Goal: Information Seeking & Learning: Learn about a topic

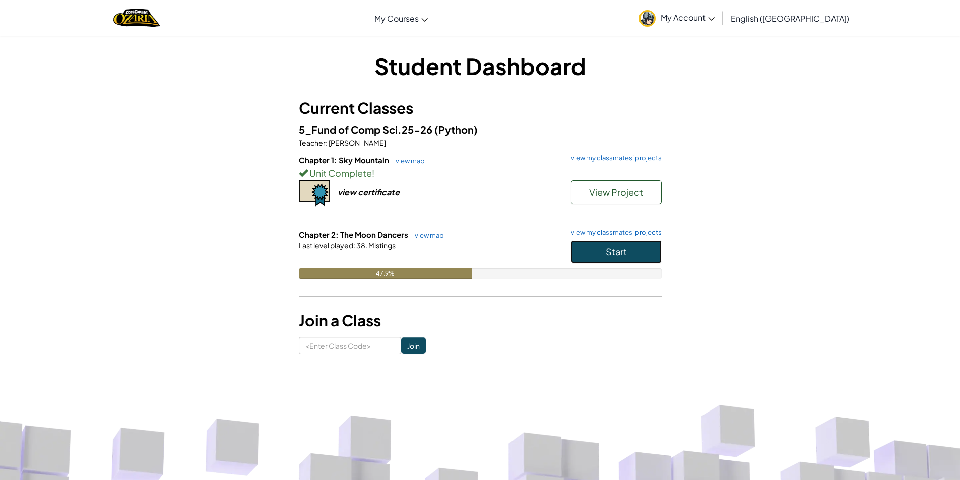
click at [595, 251] on button "Start" at bounding box center [616, 251] width 91 height 23
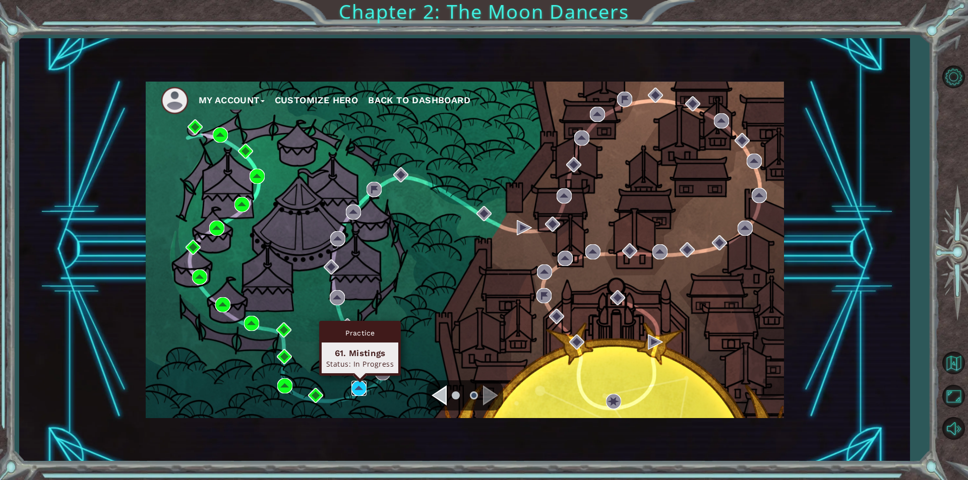
click at [360, 383] on img at bounding box center [358, 388] width 15 height 15
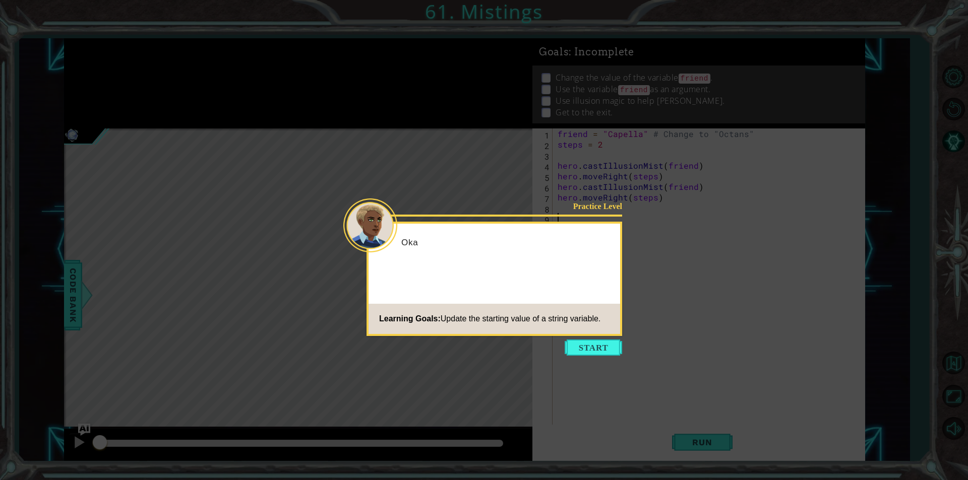
click at [613, 358] on icon at bounding box center [484, 240] width 968 height 480
click at [602, 352] on button "Start" at bounding box center [593, 348] width 57 height 16
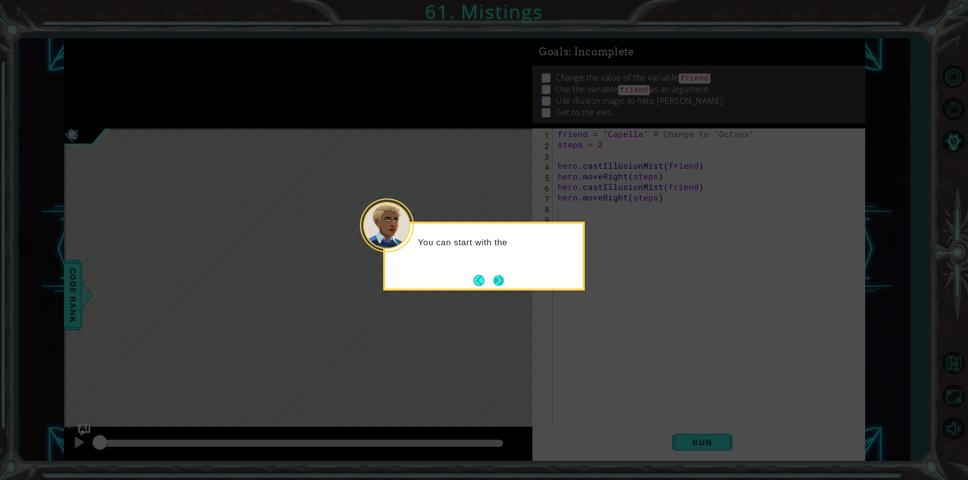
click at [496, 286] on button "Next" at bounding box center [498, 280] width 11 height 11
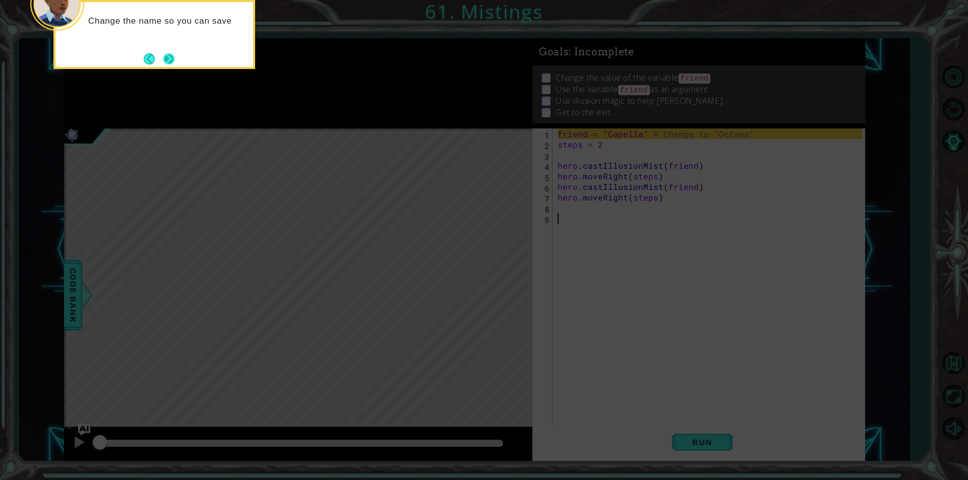
click at [172, 54] on button "Next" at bounding box center [168, 58] width 11 height 11
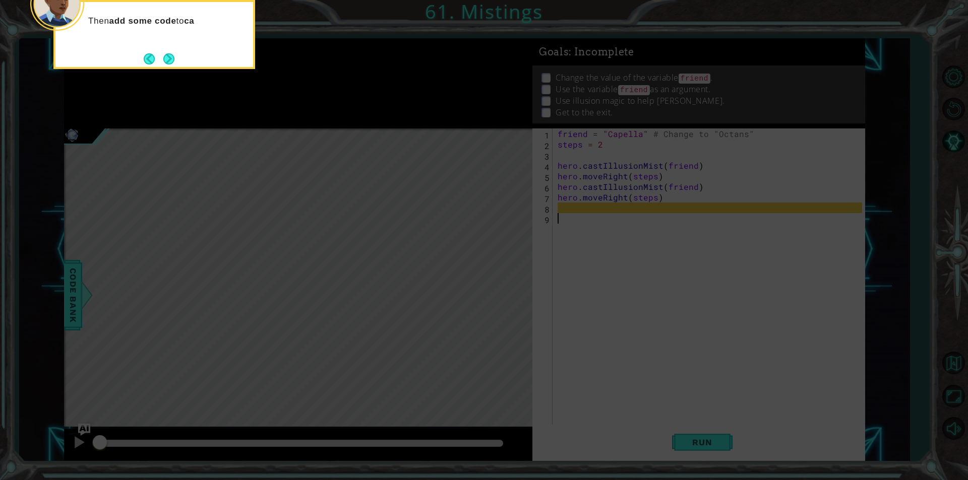
click at [172, 54] on button "Next" at bounding box center [168, 58] width 11 height 11
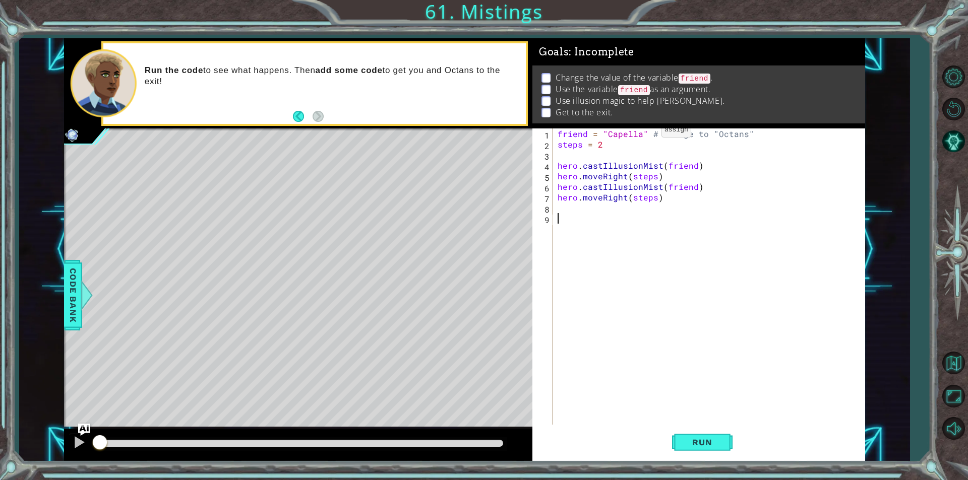
click at [644, 133] on div "friend = "Capella" # Change to "Octans" steps = 2 hero . castIllusionMist ( fri…" at bounding box center [712, 288] width 312 height 318
click at [631, 135] on div "friend = "Octan" # Change to "Octans" steps = 2 hero . castIllusionMist ( frien…" at bounding box center [712, 288] width 312 height 318
type textarea "friend = "Octans" # Change to "Octans""
click at [706, 448] on button "Run" at bounding box center [702, 442] width 60 height 33
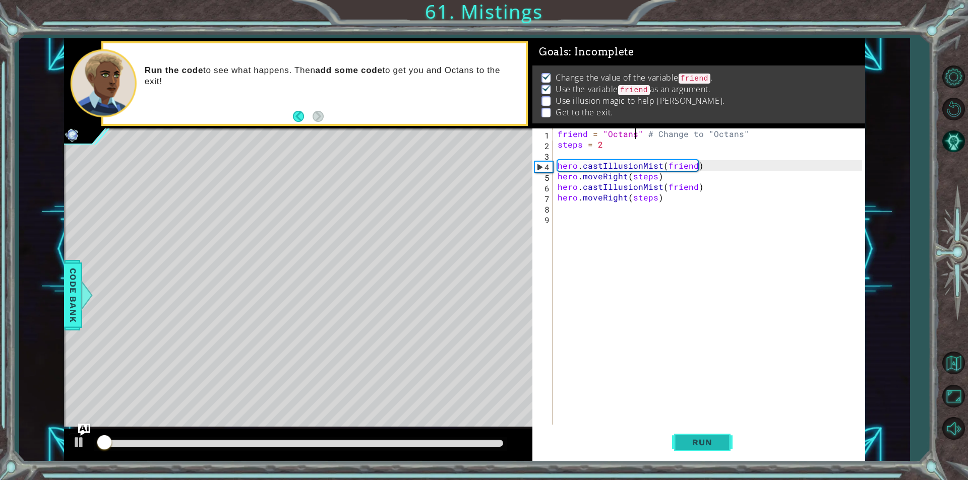
scroll to position [4, 0]
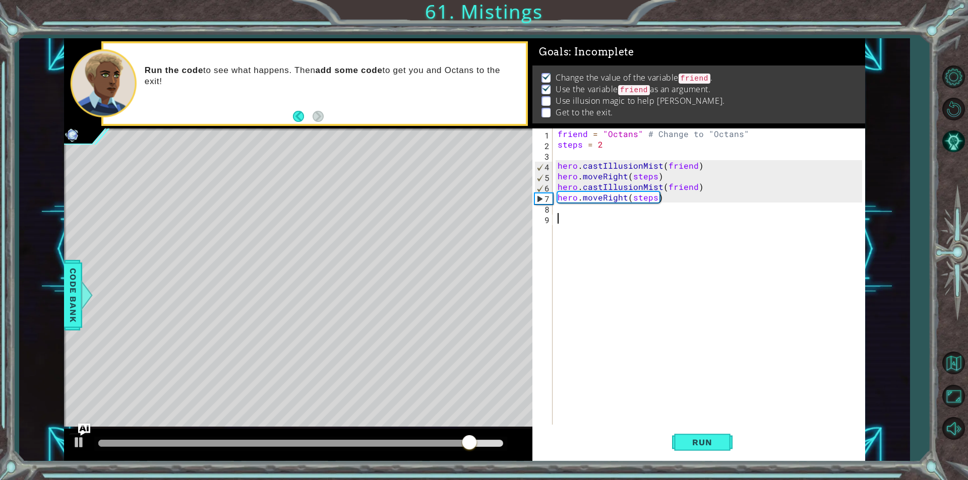
click at [568, 214] on div "friend = "Octans" # Change to "Octans" steps = 2 hero . castIllusionMist ( frie…" at bounding box center [712, 288] width 312 height 318
click at [562, 210] on div "friend = "Octans" # Change to "Octans" steps = 2 hero . castIllusionMist ( frie…" at bounding box center [712, 288] width 312 height 318
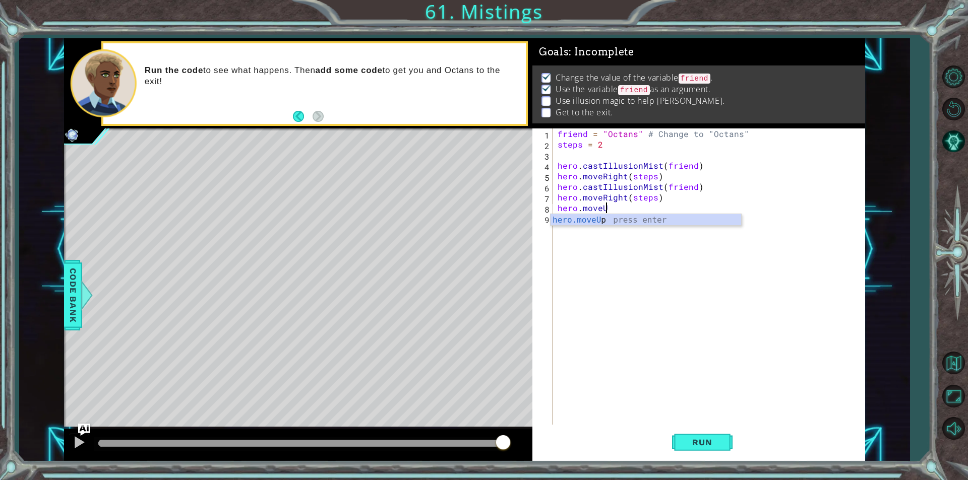
scroll to position [0, 3]
click at [621, 222] on div "hero.moveU p press enter" at bounding box center [645, 232] width 191 height 36
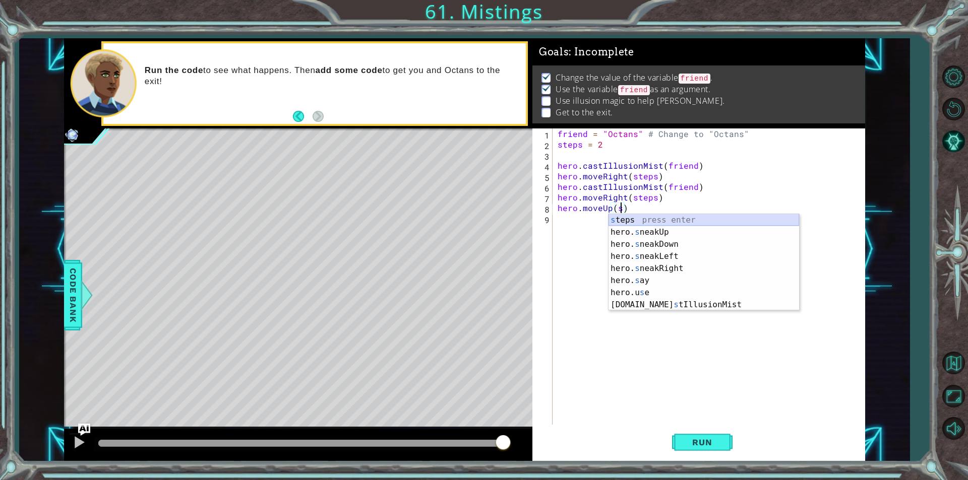
click at [651, 221] on div "s teps press enter hero. s neakUp press enter hero. s neakDown press enter hero…" at bounding box center [703, 274] width 191 height 121
type textarea "hero.moveUp(steps)"
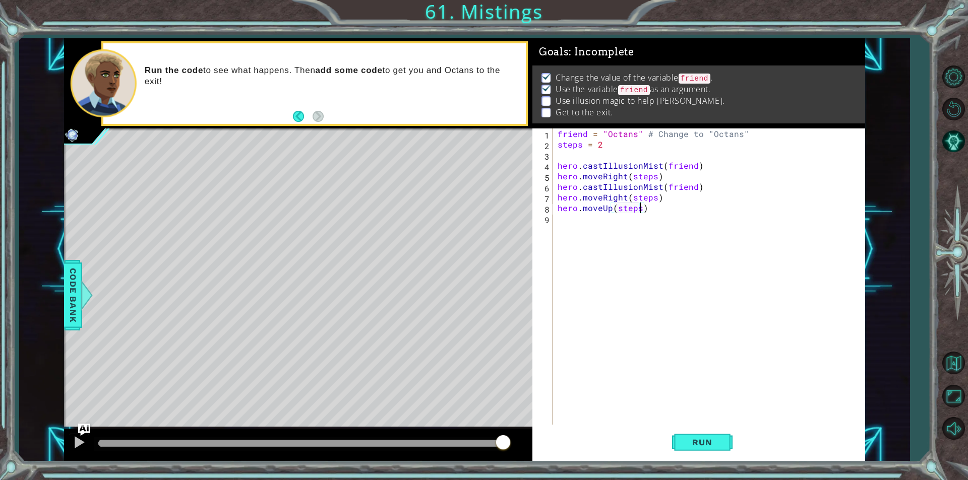
click at [563, 222] on div "friend = "Octans" # Change to "Octans" steps = 2 hero . castIllusionMist ( frie…" at bounding box center [712, 288] width 312 height 318
click at [612, 231] on div "hero.cas tIllusionMist press enter" at bounding box center [650, 243] width 191 height 36
click at [693, 442] on span "Run" at bounding box center [702, 443] width 40 height 10
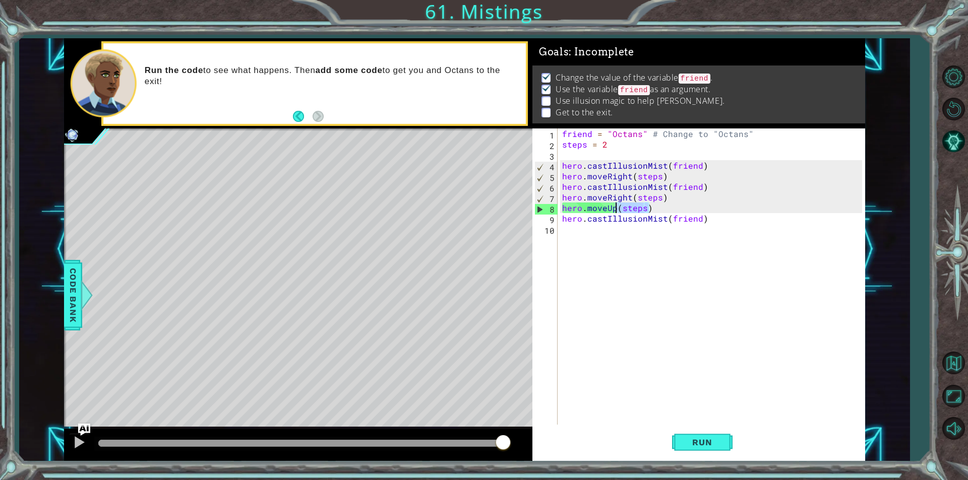
drag, startPoint x: 650, startPoint y: 210, endPoint x: 617, endPoint y: 207, distance: 33.4
click at [617, 207] on div "friend = "Octans" # Change to "Octans" steps = 2 hero . castIllusionMist ( frie…" at bounding box center [713, 288] width 307 height 318
click at [614, 207] on div "friend = "Octans" # Change to "Octans" steps = 2 hero . castIllusionMist ( frie…" at bounding box center [711, 277] width 302 height 296
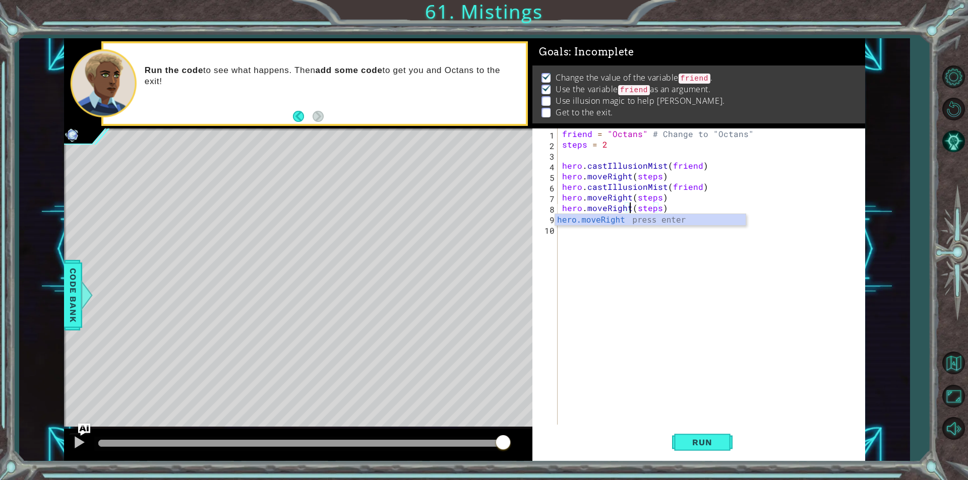
scroll to position [0, 4]
type textarea "hero.moveRight(steps)"
click at [692, 446] on span "Run" at bounding box center [702, 443] width 40 height 10
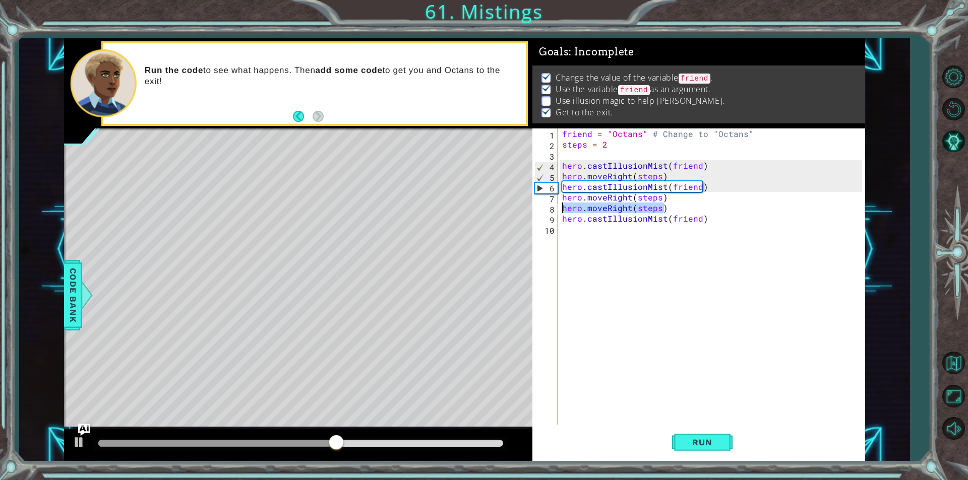
drag, startPoint x: 668, startPoint y: 209, endPoint x: 562, endPoint y: 209, distance: 105.9
click at [562, 209] on div "friend = "Octans" # Change to "Octans" steps = 2 hero . castIllusionMist ( frie…" at bounding box center [713, 288] width 307 height 318
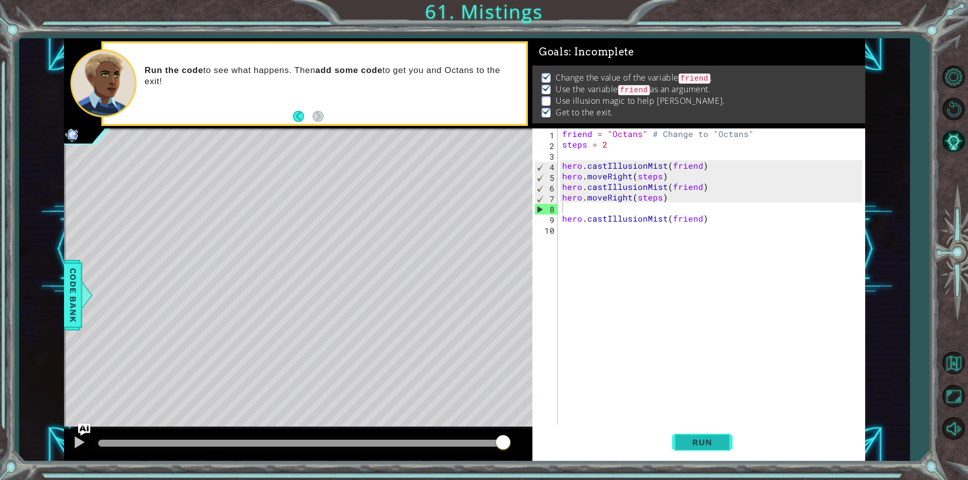
click at [714, 438] on span "Run" at bounding box center [702, 443] width 40 height 10
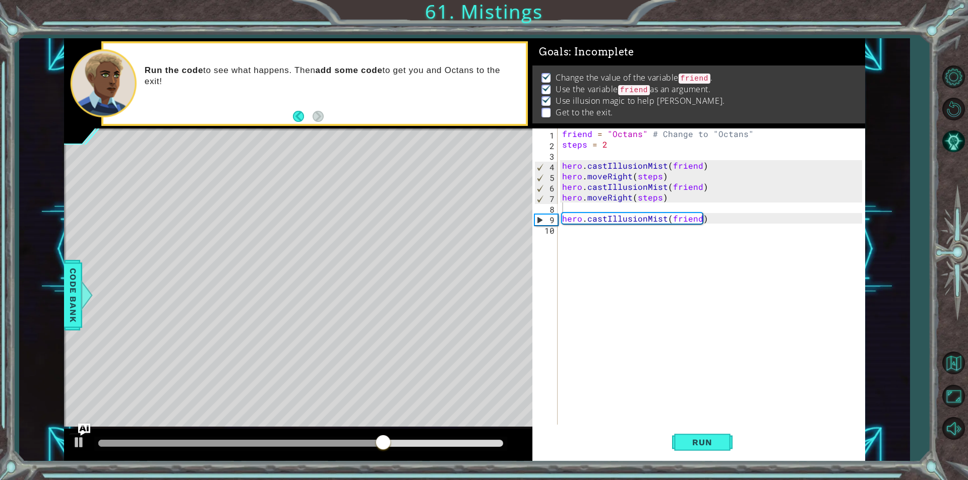
drag, startPoint x: 586, startPoint y: 215, endPoint x: 560, endPoint y: 229, distance: 30.5
click at [560, 229] on div "1 2 3 4 5 6 7 8 9 10 friend = "Octans" # Change to "Octans" steps = 2 hero . ca…" at bounding box center [697, 277] width 330 height 296
click at [566, 231] on div "friend = "Octans" # Change to "Octans" steps = 2 hero . castIllusionMist ( frie…" at bounding box center [713, 288] width 307 height 318
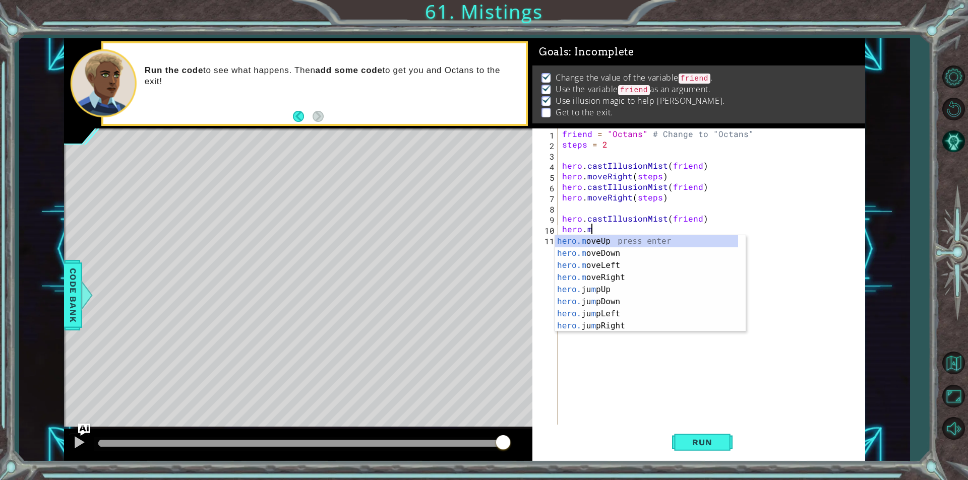
scroll to position [0, 2]
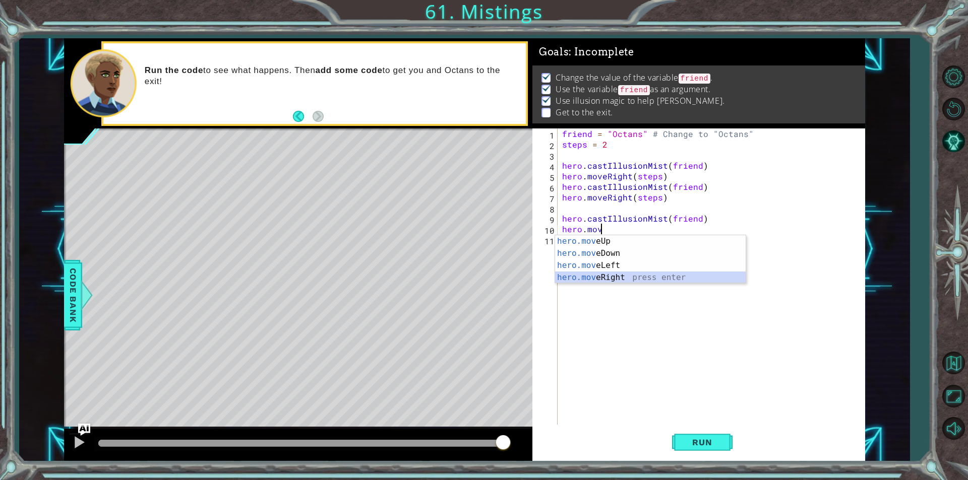
click at [623, 277] on div "hero.mov eUp press enter hero.mov eDown press enter hero.mov eLeft press enter …" at bounding box center [650, 271] width 191 height 73
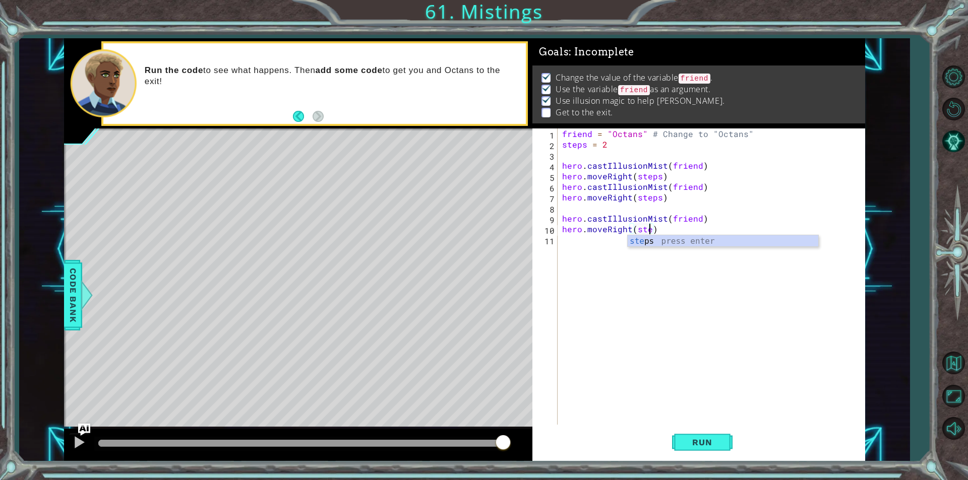
scroll to position [0, 6]
click at [656, 246] on div "steps press enter" at bounding box center [723, 253] width 191 height 36
type textarea "hero.moveRight(steps)"
click at [698, 439] on span "Run" at bounding box center [702, 443] width 40 height 10
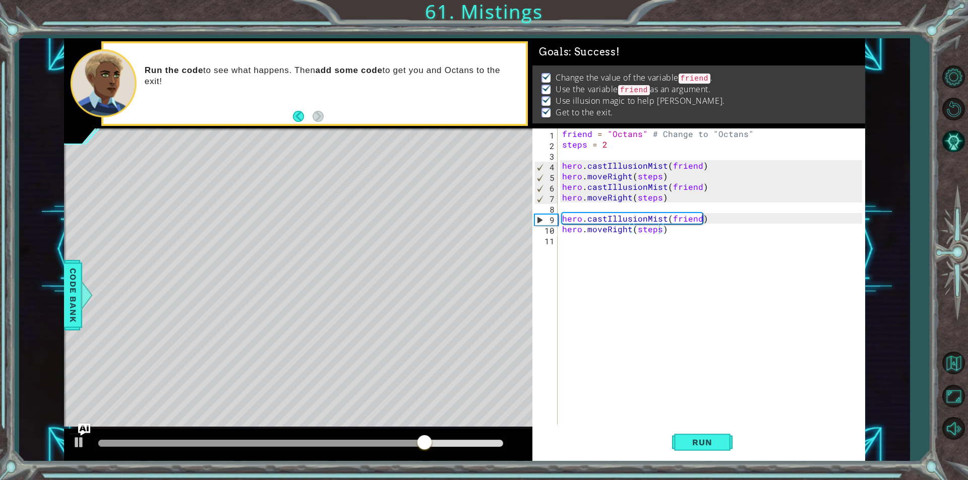
click at [873, 280] on div "1 ההההההההההההההההההההההההההההההההההההההההההההההההההההההההההההההההההההההההההההה…" at bounding box center [464, 249] width 890 height 423
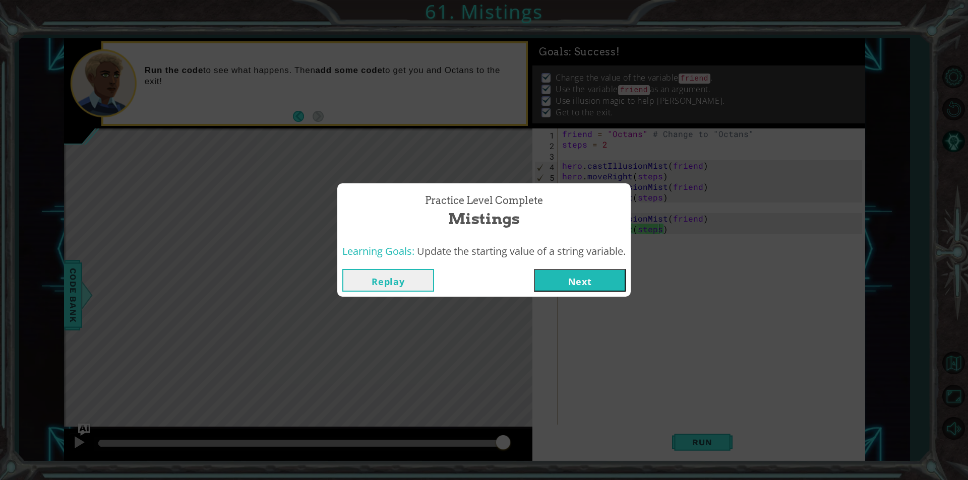
click at [582, 285] on button "Next" at bounding box center [580, 280] width 92 height 23
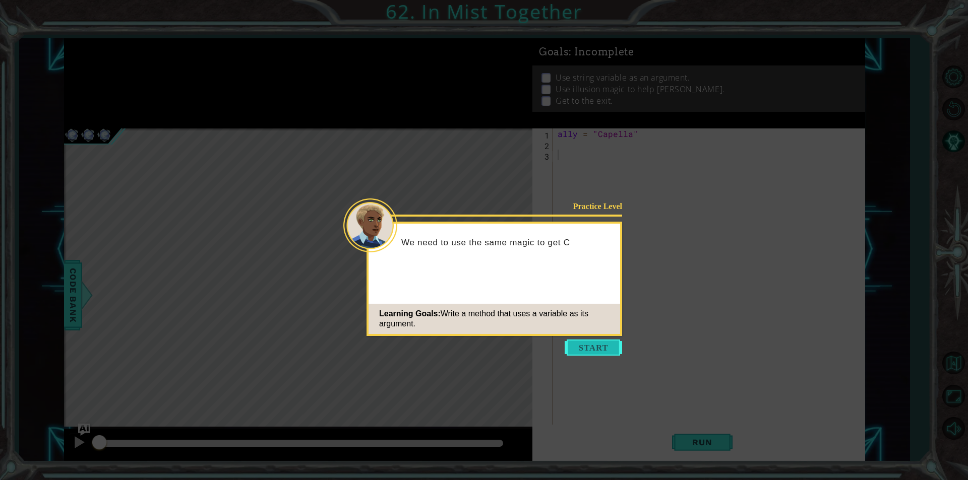
click at [585, 349] on button "Start" at bounding box center [593, 348] width 57 height 16
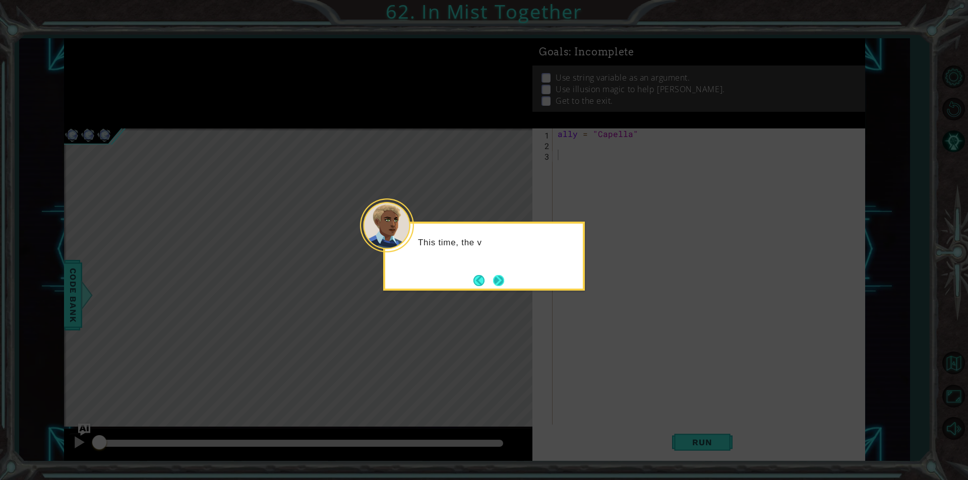
click at [500, 275] on button "Next" at bounding box center [498, 280] width 11 height 11
click at [493, 278] on button "Next" at bounding box center [498, 280] width 11 height 11
click at [497, 280] on button "Next" at bounding box center [498, 280] width 11 height 11
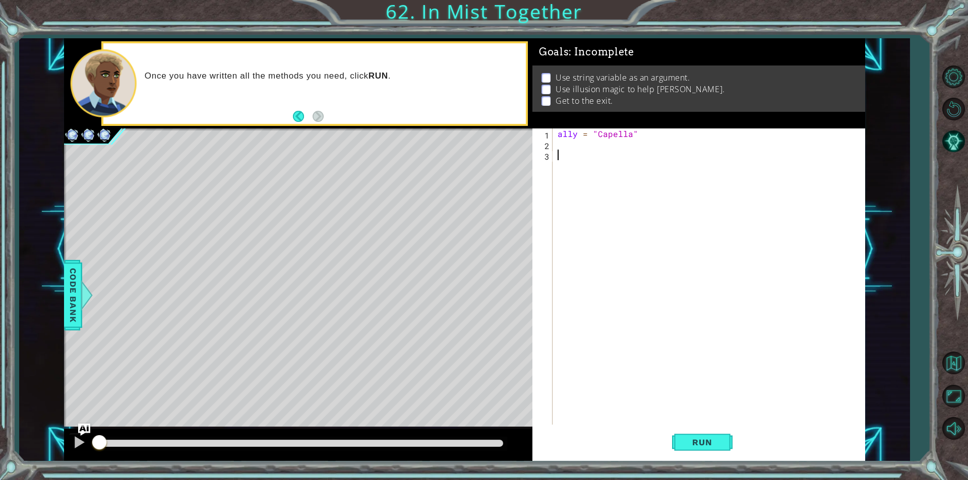
click at [694, 249] on div "ally = "Capella"" at bounding box center [712, 288] width 312 height 318
click at [561, 150] on div "ally = "Capella"" at bounding box center [712, 288] width 312 height 318
click at [557, 149] on div "ally = "Capella"" at bounding box center [712, 288] width 312 height 318
click at [715, 440] on span "Run" at bounding box center [702, 443] width 40 height 10
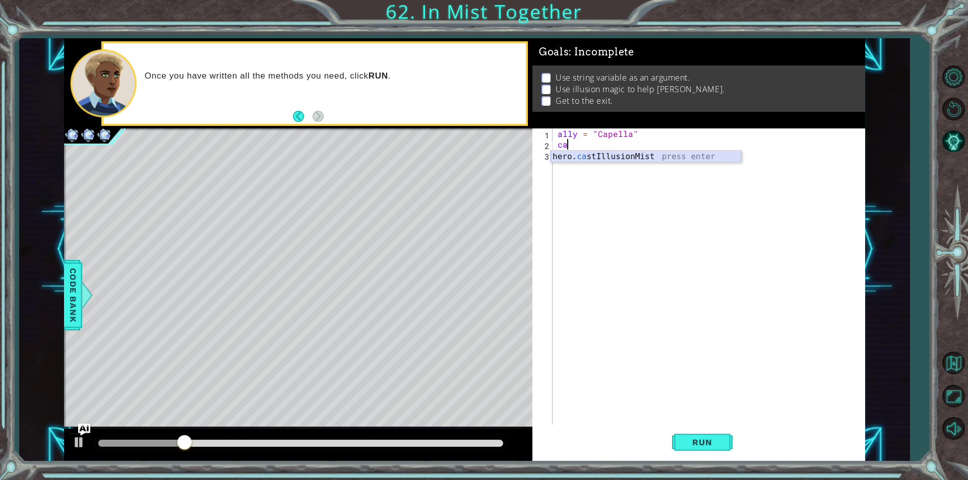
click at [574, 156] on div "hero. ca stIllusionMist press enter" at bounding box center [645, 169] width 191 height 36
type textarea "hero.castIllusionMist(friend)"
click at [557, 159] on div "ally = "Capella" hero . castIllusionMist ( friend )" at bounding box center [712, 288] width 312 height 318
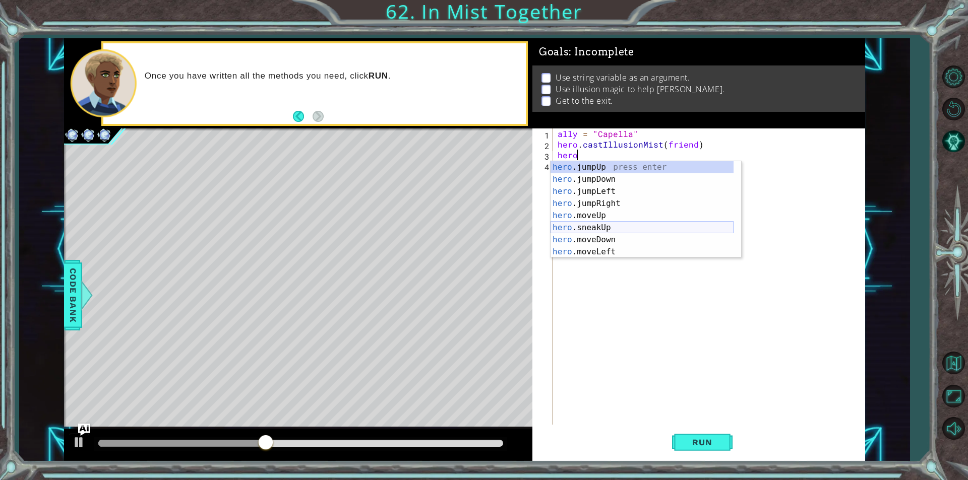
scroll to position [30, 0]
click at [610, 236] on div "hero .jumpLeft press enter hero .jumpRight press enter hero .moveUp press enter…" at bounding box center [641, 215] width 183 height 121
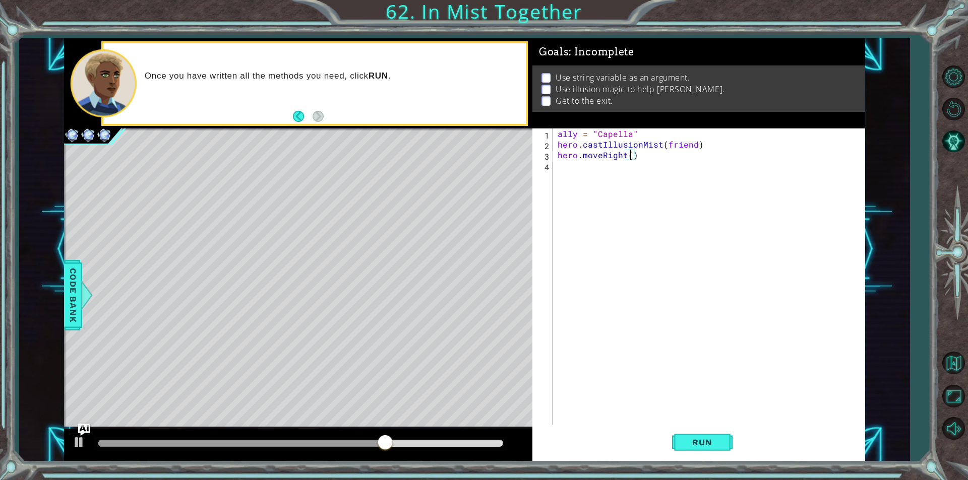
type textarea "hero.moveRight(2)"
click at [560, 174] on div "ally = "Capella" hero . castIllusionMist ( friend ) hero . moveRight ( 2 )" at bounding box center [712, 288] width 312 height 318
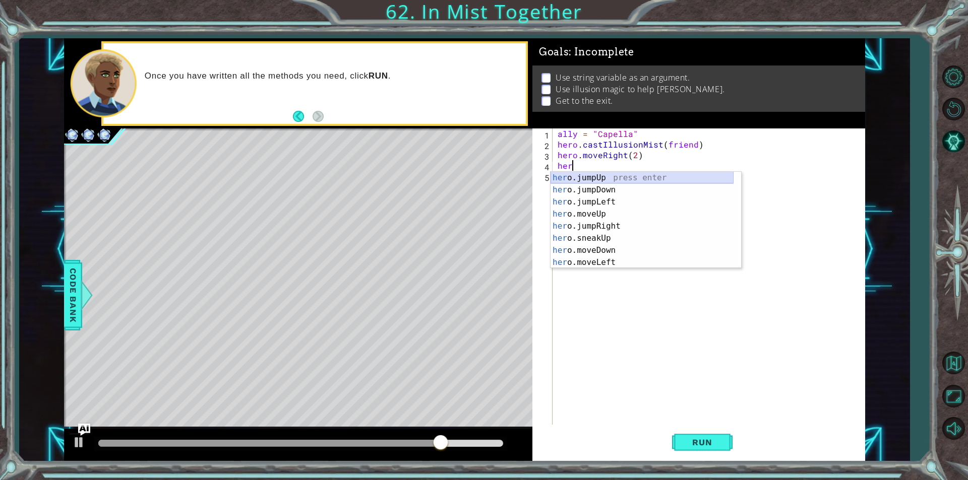
scroll to position [0, 1]
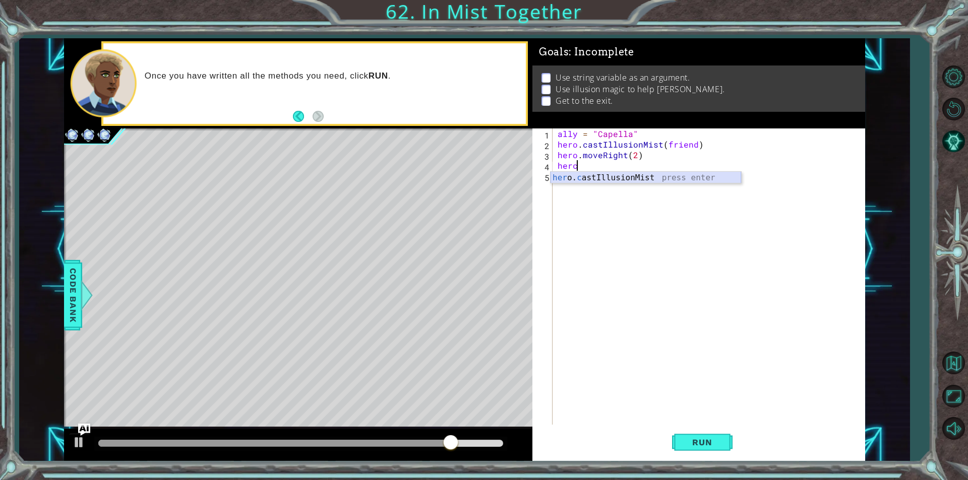
click at [568, 174] on div "her o. c astIllusionMist press enter" at bounding box center [645, 190] width 191 height 36
type textarea "hero.castIllusionMist(friend)"
click at [556, 176] on div "ally = "Capella" hero . castIllusionMist ( friend ) hero . moveRight ( 2 ) hero…" at bounding box center [712, 288] width 312 height 318
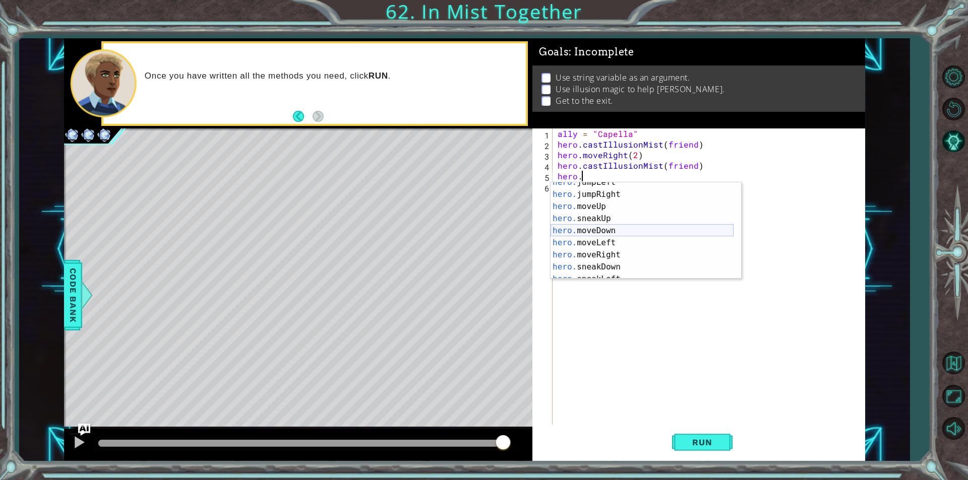
scroll to position [85, 0]
click at [605, 199] on div "hero. moveLeft press enter hero. moveRight press enter hero. sneakDown press en…" at bounding box center [641, 242] width 183 height 121
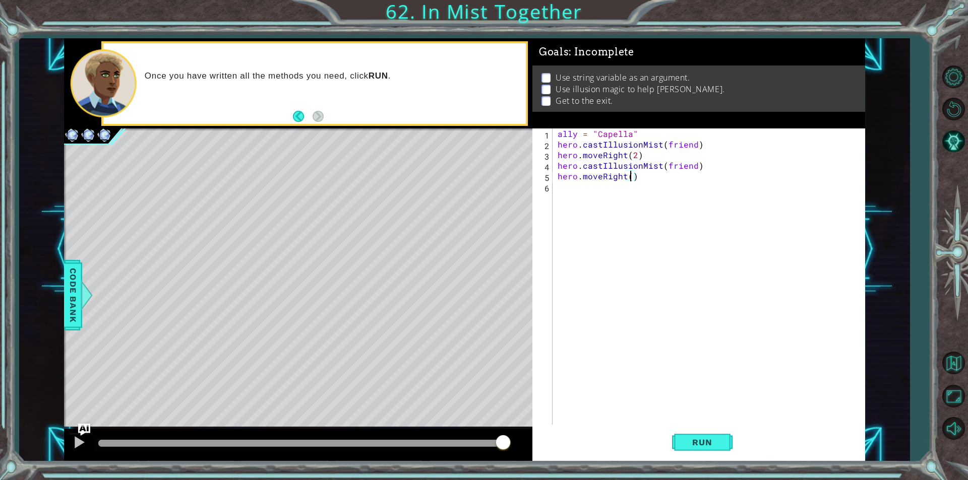
type textarea "hero.moveRight(2)"
click at [558, 187] on div "ally = "Capella" hero . castIllusionMist ( friend ) hero . moveRight ( 2 ) hero…" at bounding box center [712, 288] width 312 height 318
click at [631, 200] on div "hero.cast IllusionMist press enter" at bounding box center [645, 211] width 191 height 36
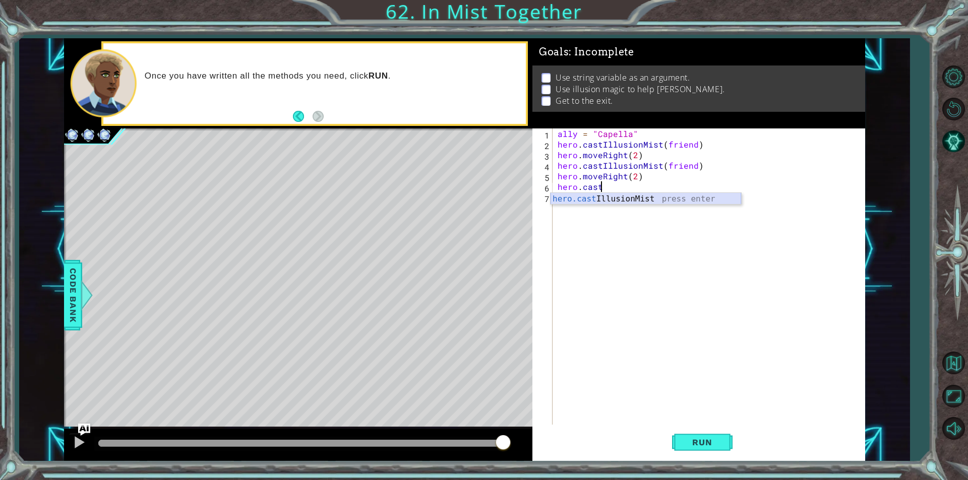
type textarea "hero.castIllusionMist(friend)"
click at [567, 200] on div "ally = "Capella" hero . castIllusionMist ( friend ) hero . moveRight ( 2 ) hero…" at bounding box center [712, 288] width 312 height 318
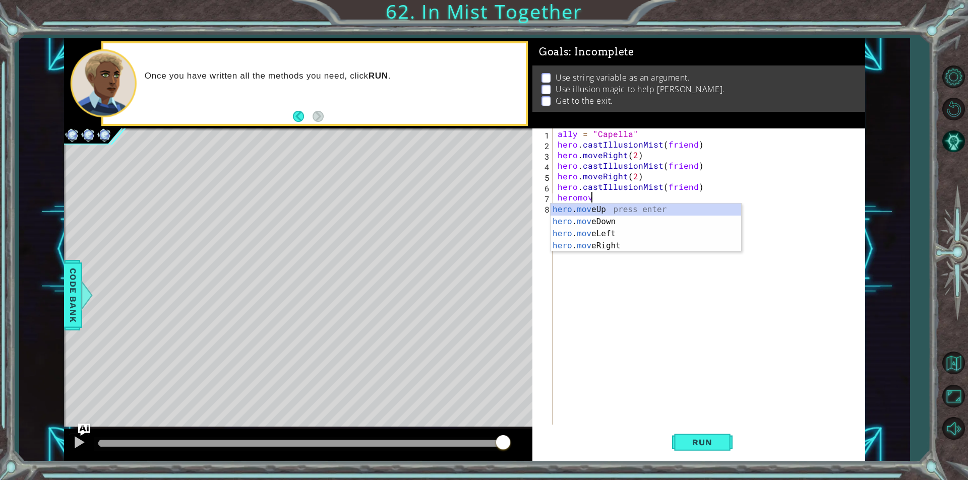
scroll to position [0, 2]
click at [609, 245] on div "hero . move Up press enter hero . move Down press enter hero . move Left press …" at bounding box center [645, 240] width 191 height 73
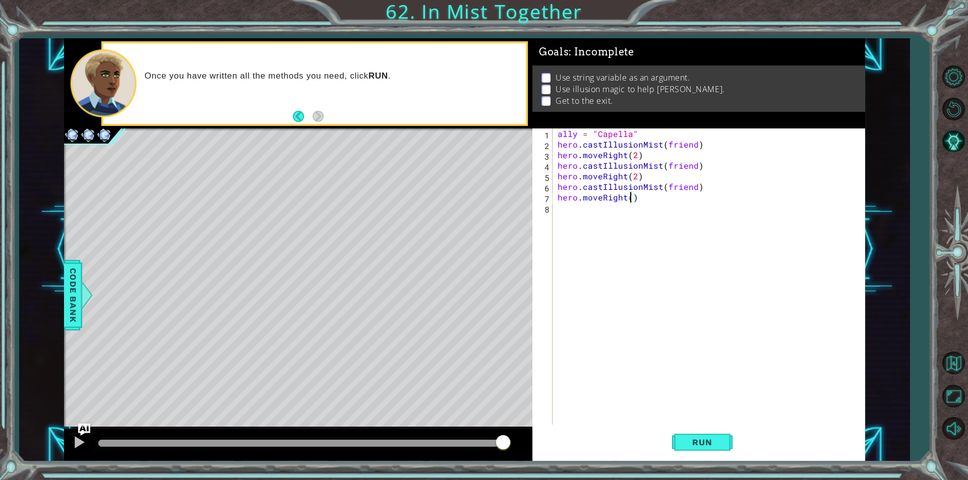
scroll to position [0, 5]
click at [682, 442] on span "Run" at bounding box center [702, 443] width 40 height 10
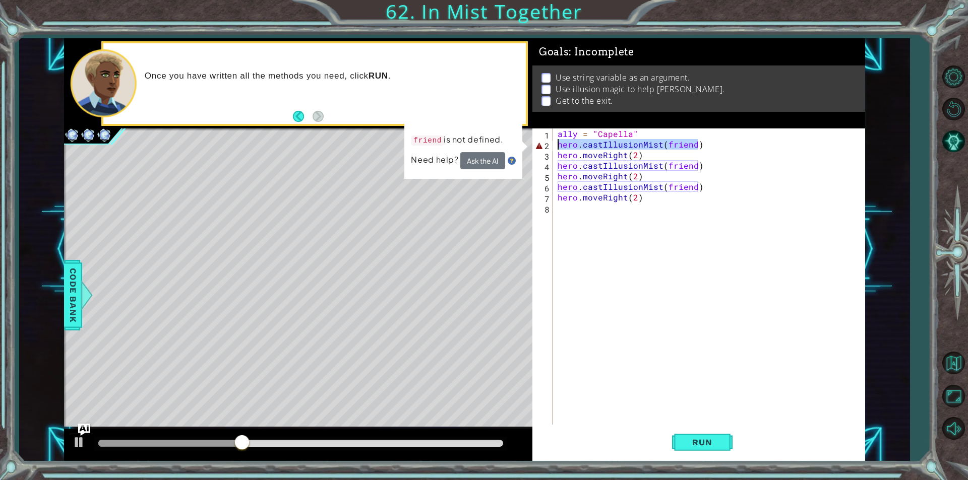
drag, startPoint x: 697, startPoint y: 145, endPoint x: 555, endPoint y: 148, distance: 142.2
click at [555, 148] on div "hero.moveRight(2) 1 2 3 4 5 6 7 8 ally = "Capella" hero . castIllusionMist ( fr…" at bounding box center [697, 277] width 330 height 296
type textarea "hero.castIllusionMist(friend)"
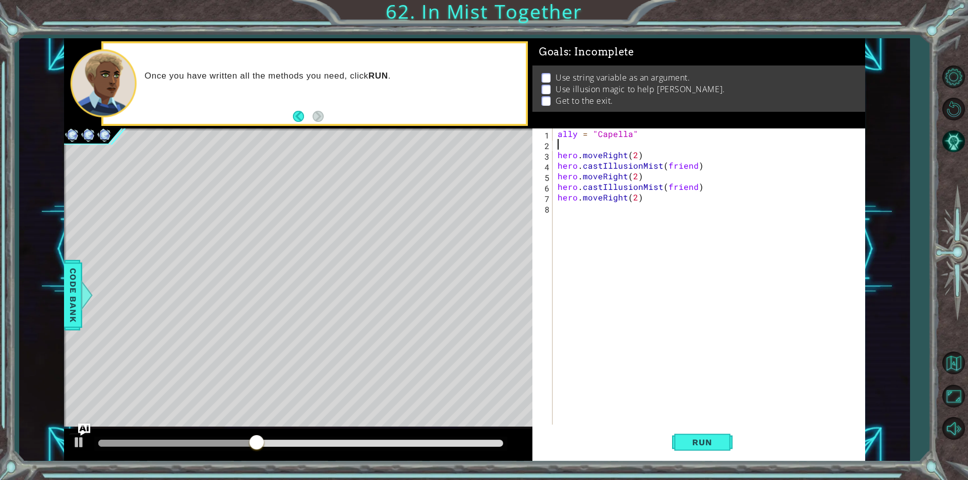
scroll to position [0, 0]
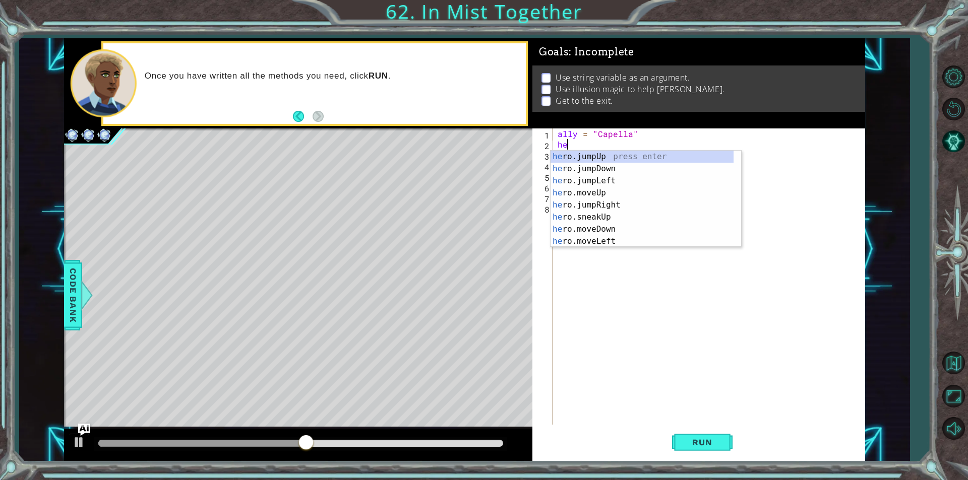
type textarea "h"
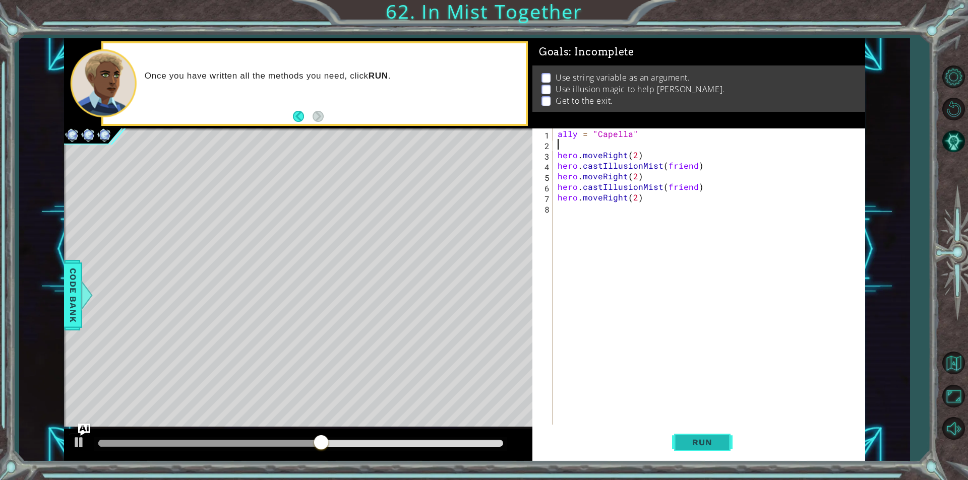
click at [705, 451] on button "Run" at bounding box center [702, 442] width 60 height 33
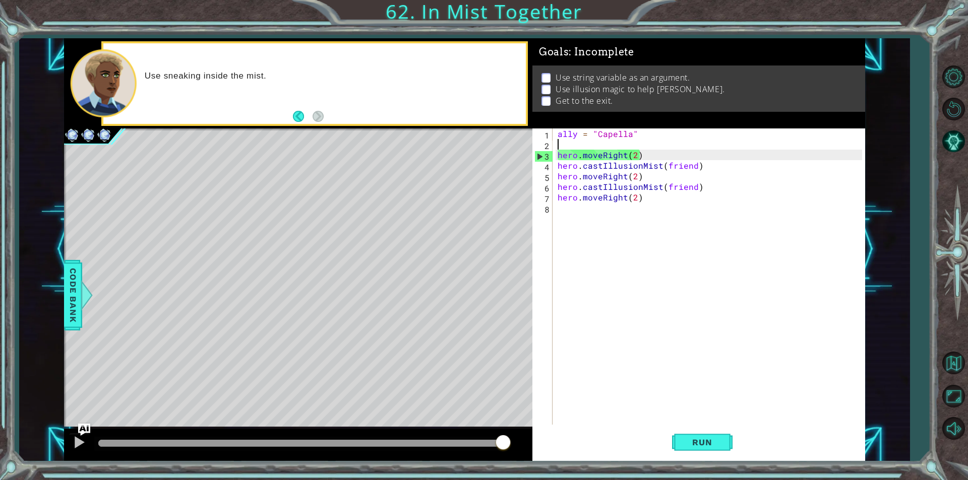
click at [634, 155] on div "ally = "Capella" hero . moveRight ( 2 ) hero . castIllusionMist ( friend ) hero…" at bounding box center [712, 288] width 312 height 318
type textarea "hero.moveRight(1)"
click at [714, 433] on button "Run" at bounding box center [702, 442] width 60 height 33
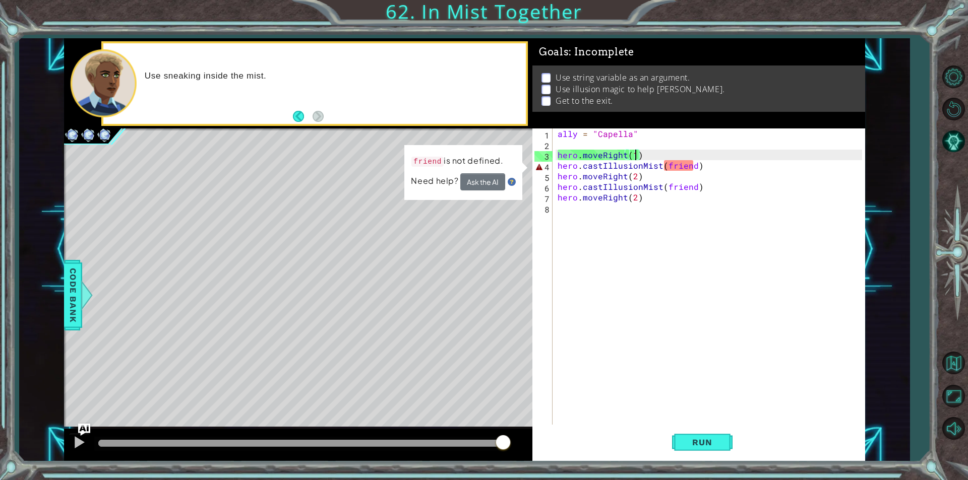
click at [568, 145] on div "ally = "Capella" hero . moveRight ( 1 ) hero . castIllusionMist ( friend ) hero…" at bounding box center [712, 288] width 312 height 318
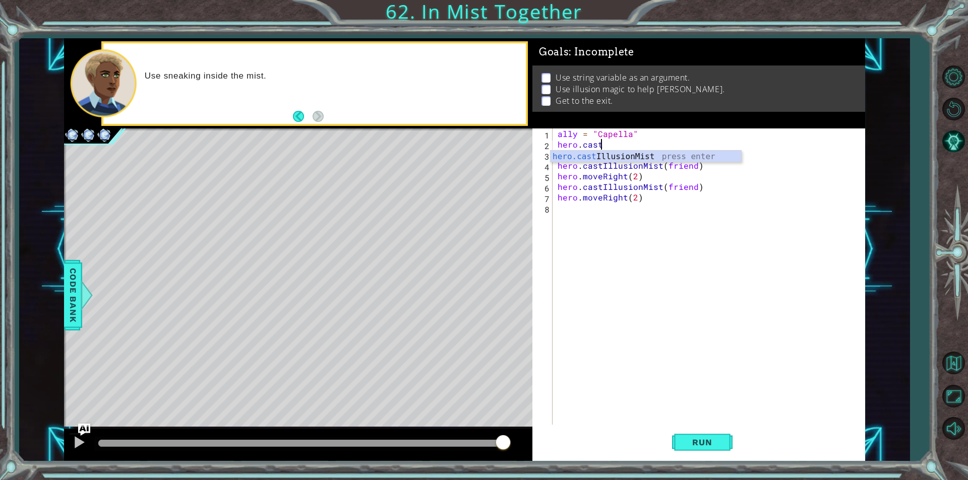
scroll to position [0, 2]
click at [604, 156] on div "hero.cast IllusionMist press enter" at bounding box center [645, 169] width 191 height 36
click at [680, 444] on button "Run" at bounding box center [702, 442] width 60 height 33
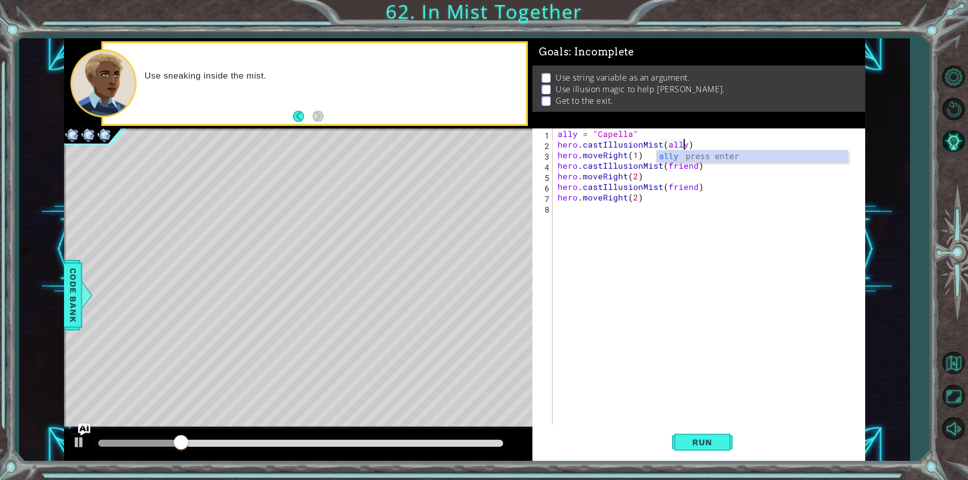
scroll to position [0, 8]
click at [742, 154] on div "ally press enter" at bounding box center [752, 169] width 191 height 36
click at [693, 166] on div "ally = "Capella" hero . castIllusionMist ( ally ) hero . moveRight ( 1 ) hero .…" at bounding box center [712, 288] width 312 height 318
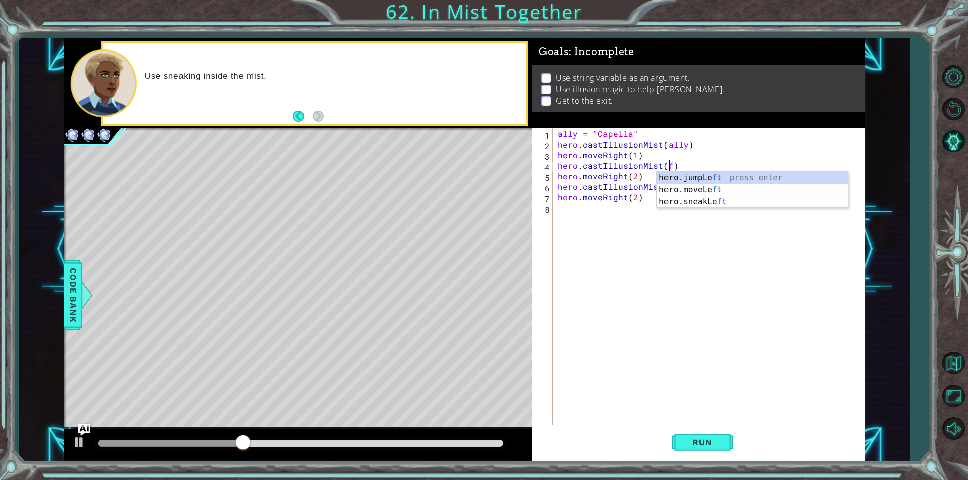
scroll to position [0, 7]
type textarea "hero.castIllusionMist(ally)"
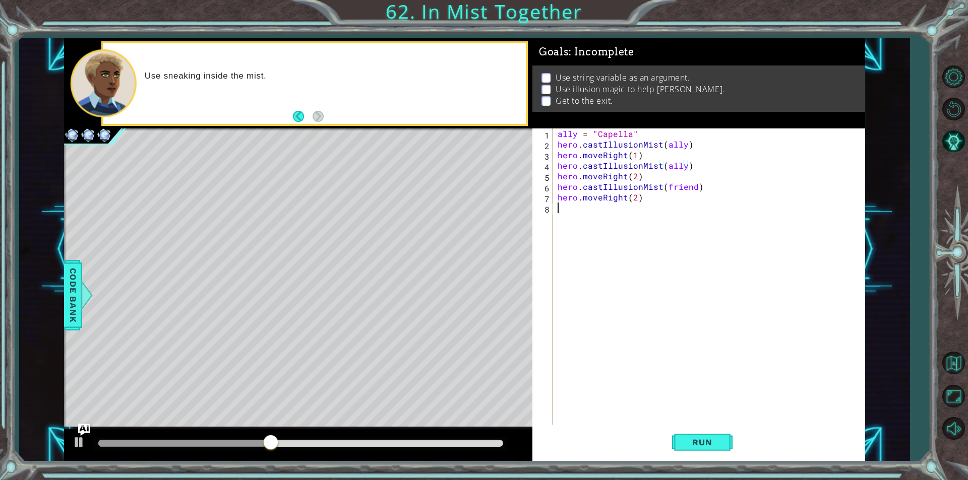
click at [756, 264] on div "ally = "Capella" hero . castIllusionMist ( ally ) hero . moveRight ( 1 ) hero .…" at bounding box center [712, 288] width 312 height 318
click at [692, 186] on div "ally = "Capella" hero . castIllusionMist ( ally ) hero . moveRight ( 1 ) hero .…" at bounding box center [712, 288] width 312 height 318
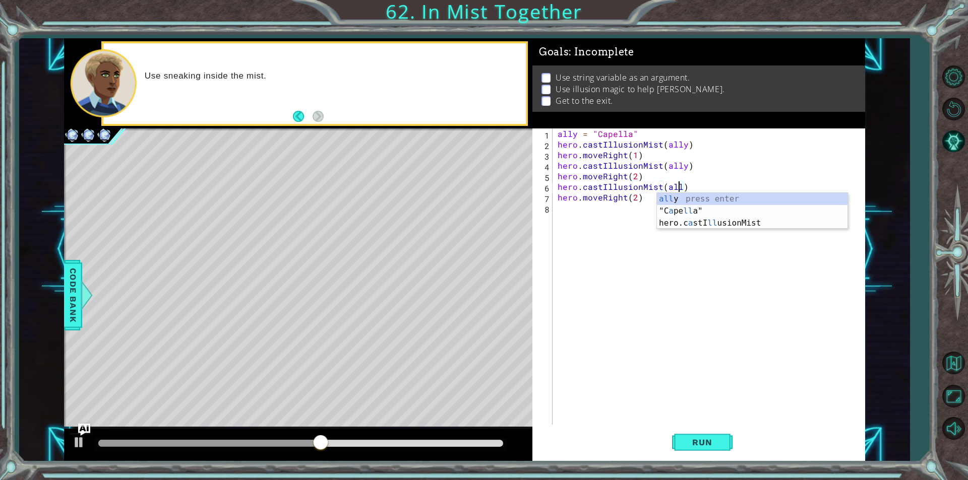
type textarea "hero.castIllusionMist(ally)"
click at [737, 348] on div "ally = "Capella" hero . castIllusionMist ( ally ) hero . moveRight ( 1 ) hero .…" at bounding box center [712, 288] width 312 height 318
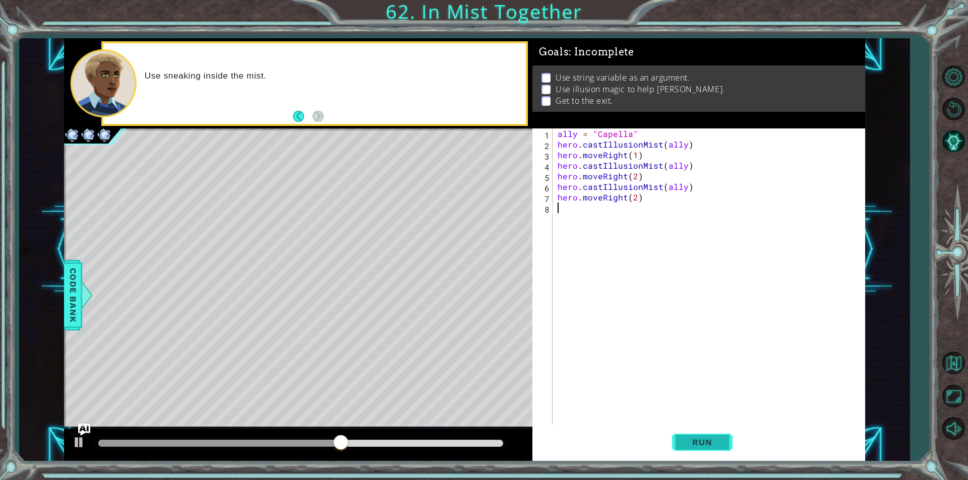
click at [697, 440] on span "Run" at bounding box center [702, 443] width 40 height 10
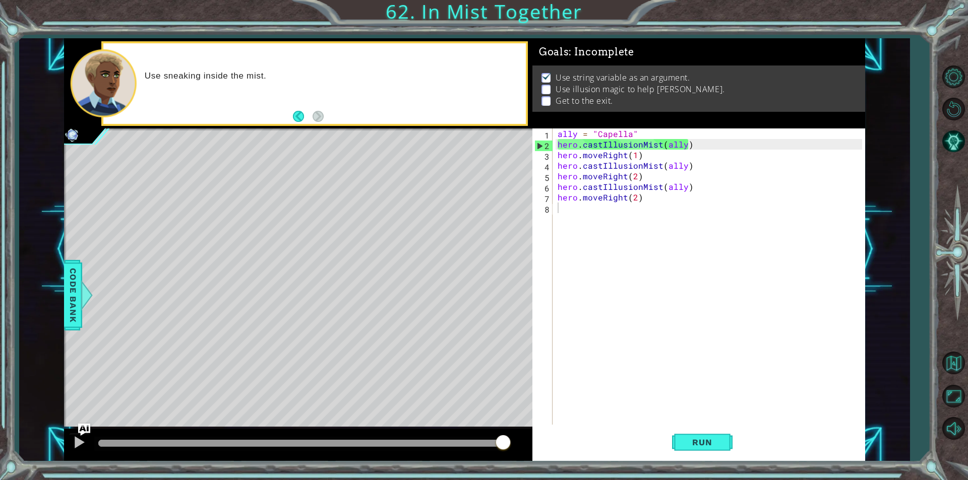
click at [905, 212] on div "1 ההההההההההההההההההההההההההההההההההההההההההההההההההההההההההההההההההההההההההההה…" at bounding box center [464, 249] width 890 height 423
click at [600, 157] on div "ally = "Capella" hero . castIllusionMist ( ally ) hero . moveRight ( 1 ) hero .…" at bounding box center [712, 288] width 312 height 318
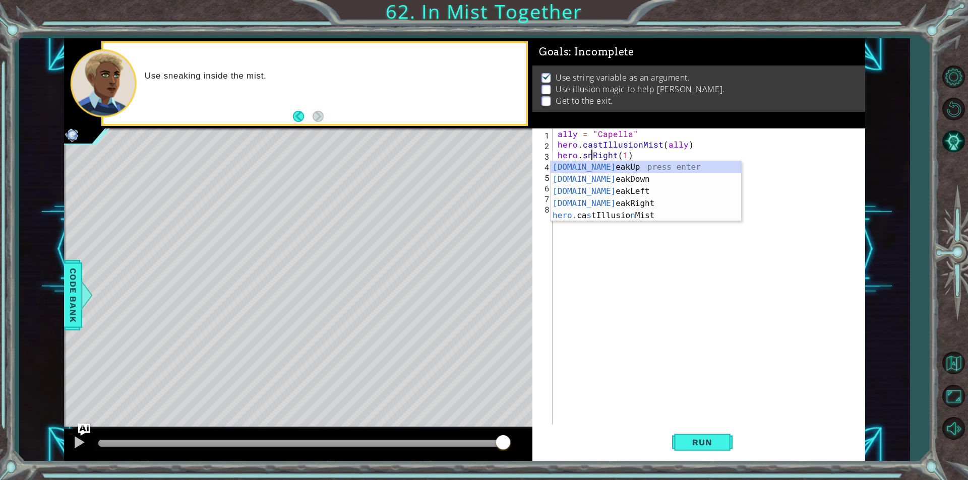
scroll to position [0, 2]
click at [605, 204] on div "[DOMAIN_NAME] eakUp press enter [DOMAIN_NAME] eakDown press enter [DOMAIN_NAME]…" at bounding box center [645, 203] width 191 height 85
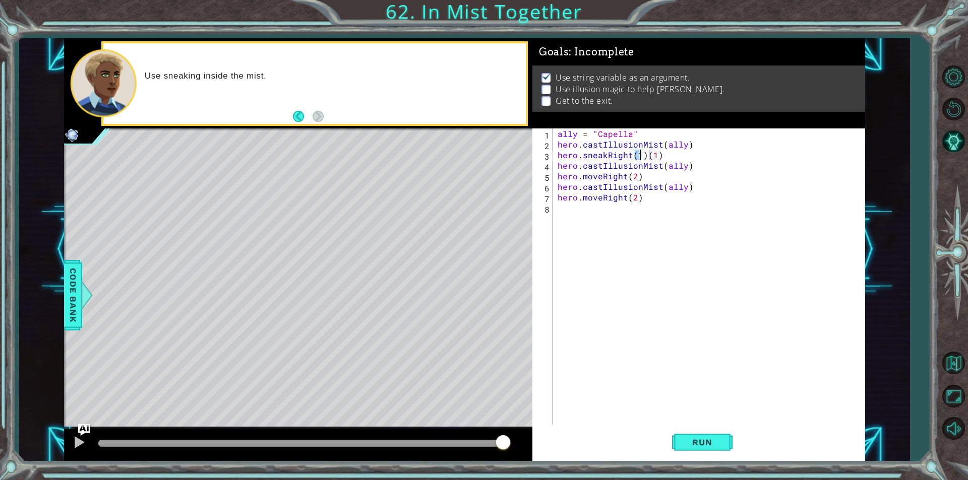
click at [600, 176] on div "ally = "Capella" hero . castIllusionMist ( ally ) hero . sneakRight ( 1 ) ( 1 )…" at bounding box center [712, 288] width 312 height 318
drag, startPoint x: 661, startPoint y: 157, endPoint x: 634, endPoint y: 156, distance: 27.3
click at [634, 156] on div "ally = "Capella" hero . castIllusionMist ( ally ) hero . sneakRight ( 1 ) ( 1 )…" at bounding box center [712, 288] width 312 height 318
type textarea "hero.sneakRight(1)(1)"
click at [558, 155] on div "ally = "Capella" hero . castIllusionMist ( ally ) hero . sneakRight ( 1 ) ( 1 )…" at bounding box center [712, 288] width 312 height 318
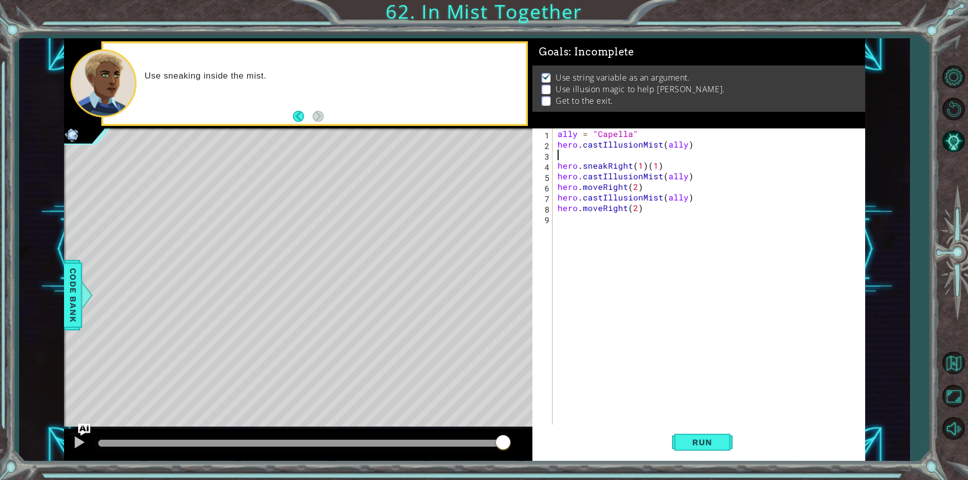
click at [557, 153] on div "ally = "Capella" hero . castIllusionMist ( ally ) hero . sneakRight ( 1 ) ( 1 )…" at bounding box center [712, 288] width 312 height 318
click at [661, 167] on div "ally = "Capella" hero . castIllusionMist ( ally ) steps = 2 hero . sneakRight (…" at bounding box center [712, 288] width 312 height 318
click at [640, 163] on div "ally = "Capella" hero . castIllusionMist ( ally ) steps = 2 hero . sneakRight (…" at bounding box center [712, 288] width 312 height 318
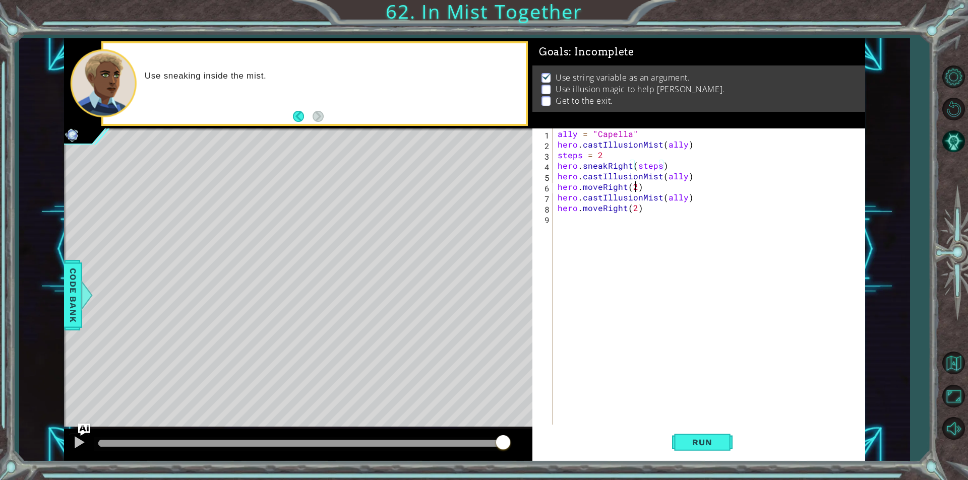
click at [636, 186] on div "ally = "Capella" hero . castIllusionMist ( ally ) steps = 2 hero . sneakRight (…" at bounding box center [712, 288] width 312 height 318
click at [636, 207] on div "ally = "Capella" hero . castIllusionMist ( ally ) steps = 2 hero . sneakRight (…" at bounding box center [712, 288] width 312 height 318
type textarea "hero.moveRight(steps)"
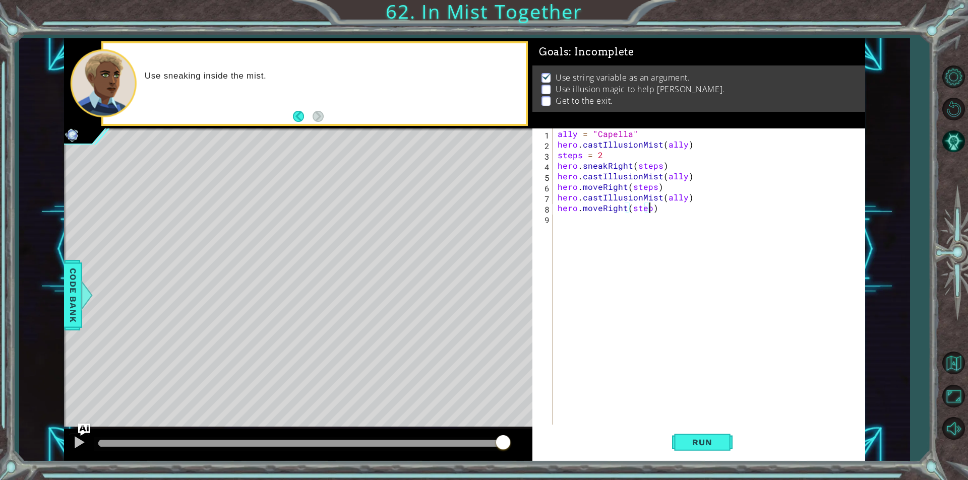
scroll to position [0, 6]
click at [707, 358] on div "ally = "Capella" hero . castIllusionMist ( ally ) steps = 2 hero . sneakRight (…" at bounding box center [712, 288] width 312 height 318
click at [718, 446] on span "Run" at bounding box center [702, 443] width 40 height 10
click at [599, 188] on div "ally = "Capella" hero . castIllusionMist ( ally ) steps = 2 hero . sneakRight (…" at bounding box center [712, 288] width 312 height 318
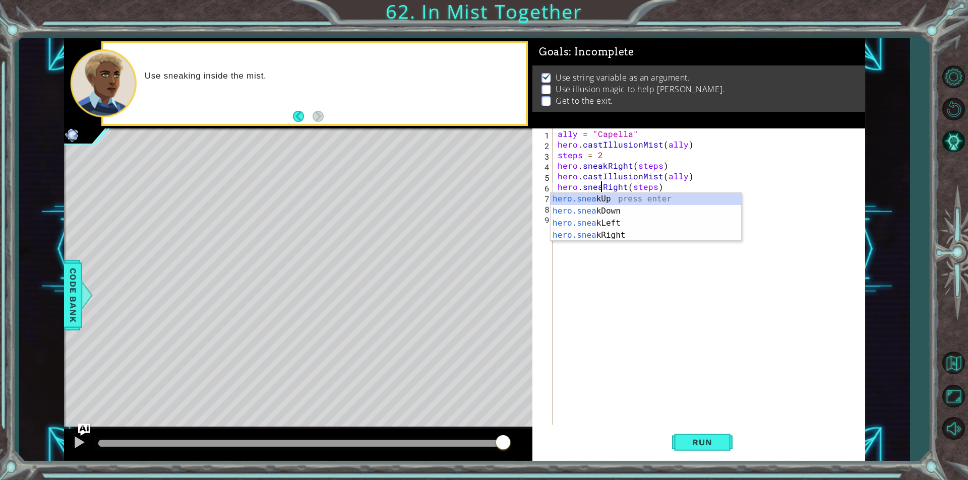
type textarea "hero.sneakRight(steps)"
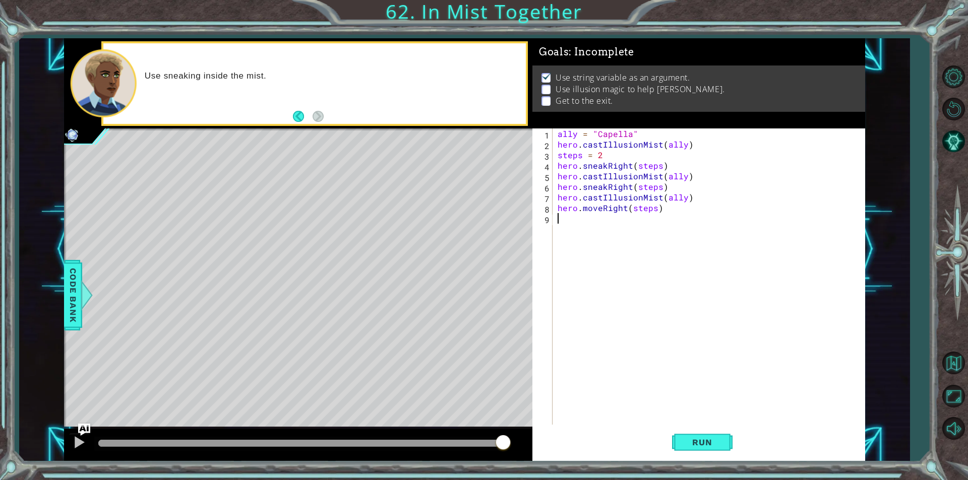
click at [720, 350] on div "ally = "Capella" hero . castIllusionMist ( ally ) steps = 2 hero . sneakRight (…" at bounding box center [712, 288] width 312 height 318
click at [601, 209] on div "ally = "Capella" hero . castIllusionMist ( ally ) steps = 2 hero . sneakRight (…" at bounding box center [712, 288] width 312 height 318
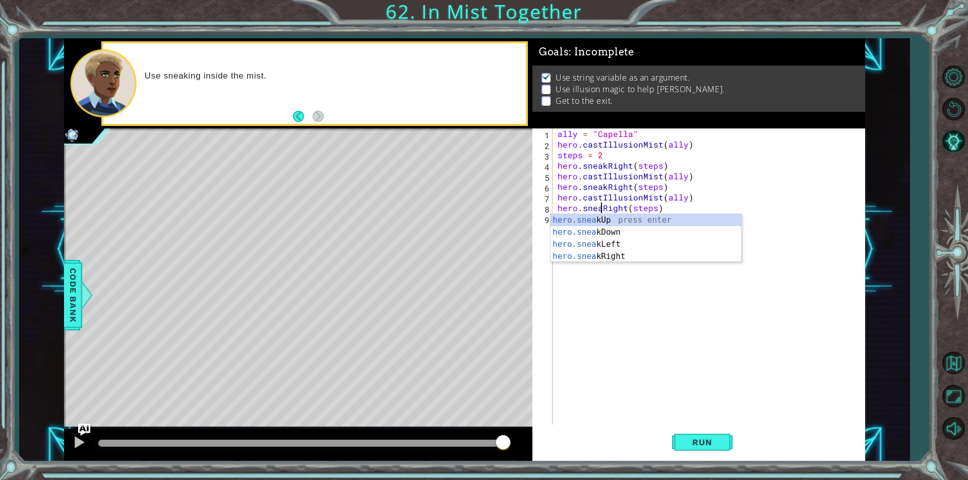
type textarea "hero.sneakRight(steps)"
click at [721, 323] on div "ally = "Capella" hero . castIllusionMist ( ally ) steps = 2 hero . sneakRight (…" at bounding box center [712, 288] width 312 height 318
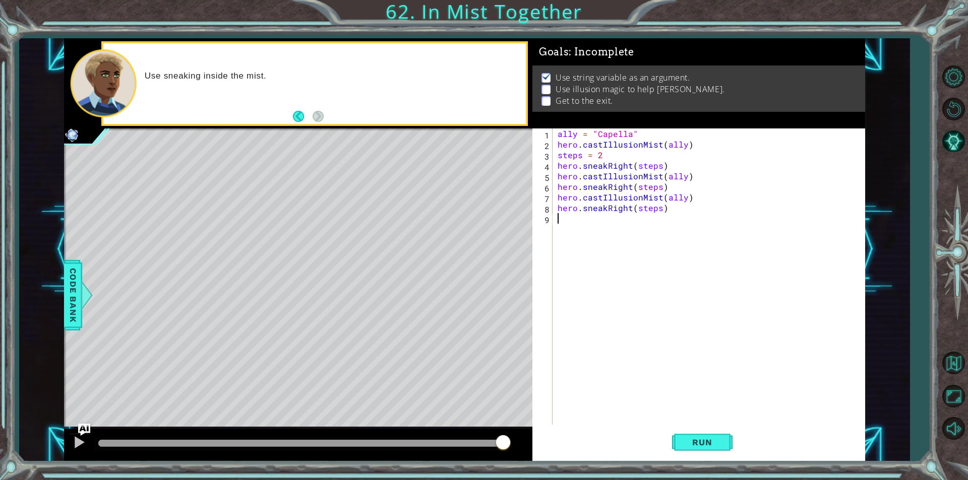
scroll to position [0, 0]
click at [686, 437] on button "Run" at bounding box center [702, 442] width 60 height 33
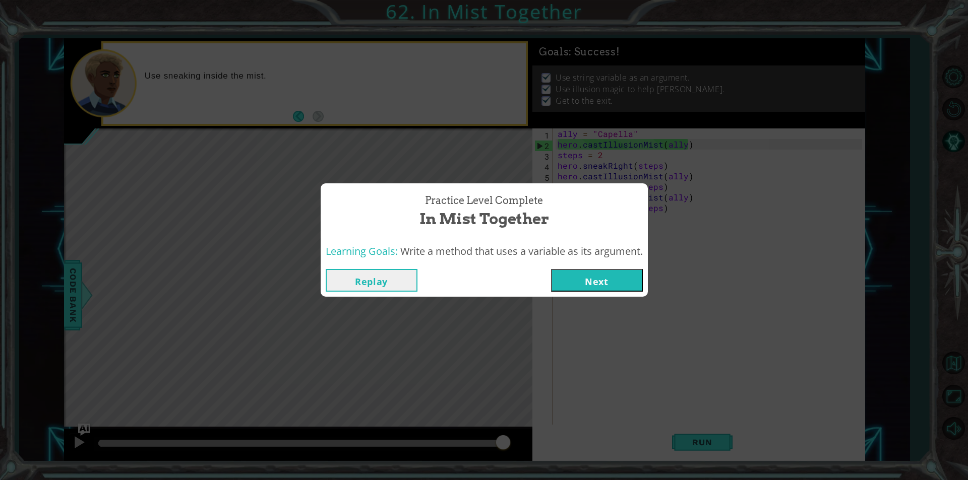
click at [611, 288] on button "Next" at bounding box center [597, 280] width 92 height 23
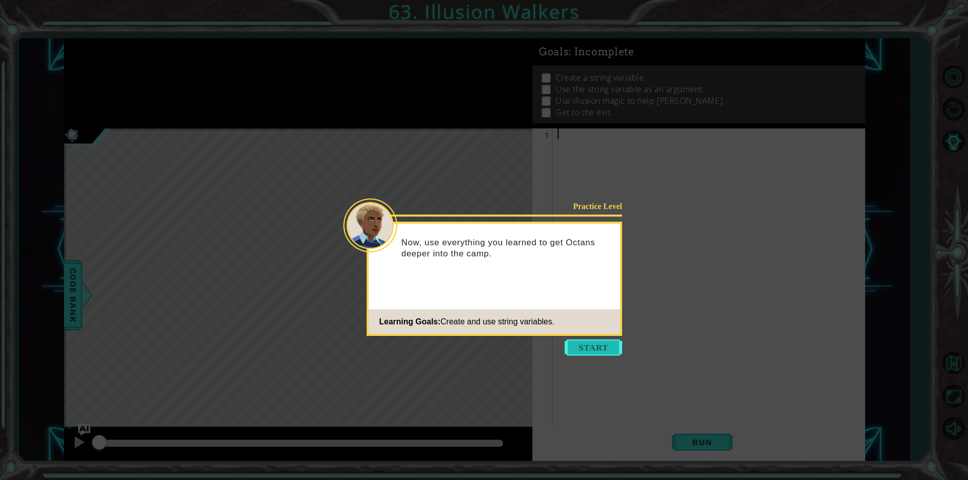
click at [603, 351] on button "Start" at bounding box center [593, 348] width 57 height 16
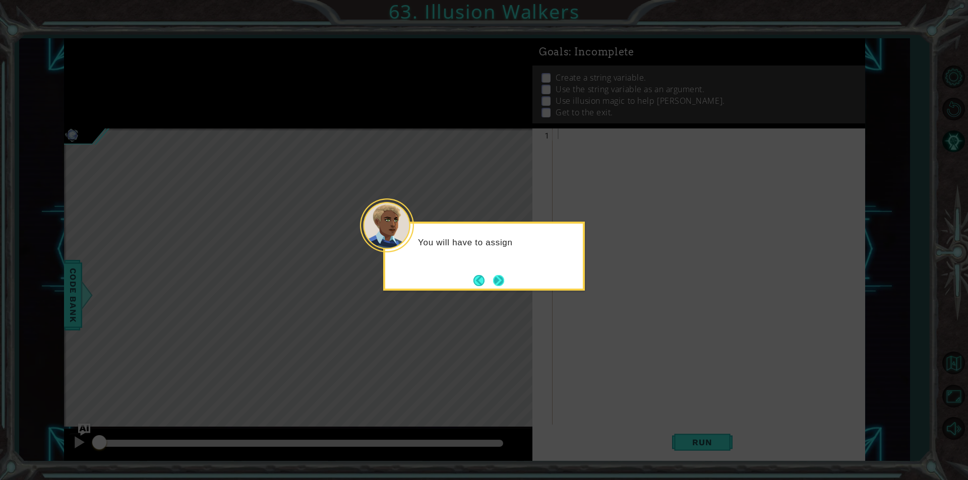
click at [504, 283] on button "Next" at bounding box center [498, 280] width 11 height 11
click at [498, 278] on button "Next" at bounding box center [498, 280] width 11 height 11
click at [499, 286] on button "Next" at bounding box center [498, 280] width 11 height 11
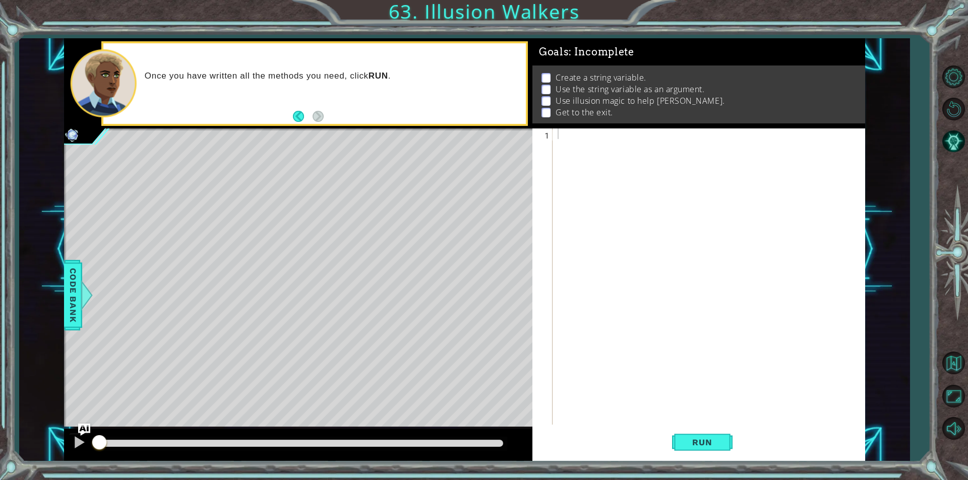
click at [897, 245] on div "1 ההההההההההההההההההההההההההההההההההההההההההההההההההההההההההההההההההההההההההההה…" at bounding box center [464, 249] width 890 height 423
